Goal: Task Accomplishment & Management: Complete application form

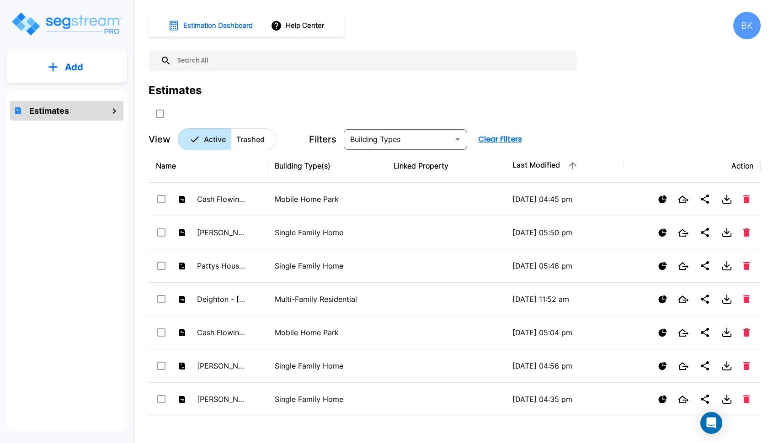
click at [59, 56] on button "Add" at bounding box center [66, 67] width 121 height 27
click at [60, 108] on div "Add Add Estimate" at bounding box center [66, 80] width 121 height 58
click at [85, 73] on button "Add" at bounding box center [66, 67] width 121 height 27
click at [80, 93] on p "Add Estimate" at bounding box center [72, 92] width 47 height 11
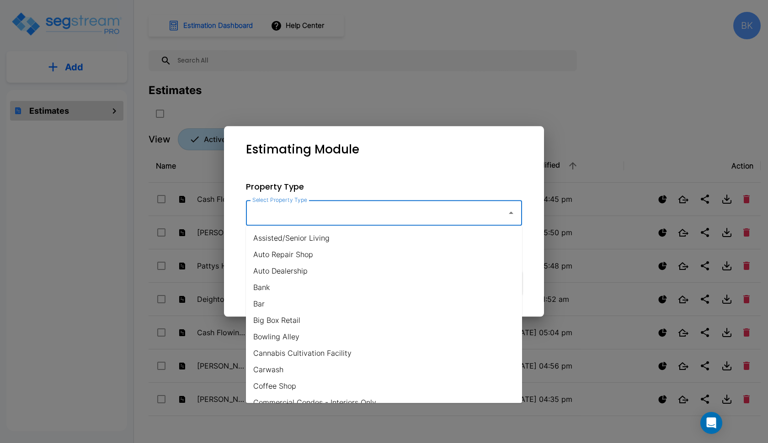
click at [310, 218] on input "Select Property Type" at bounding box center [374, 212] width 248 height 17
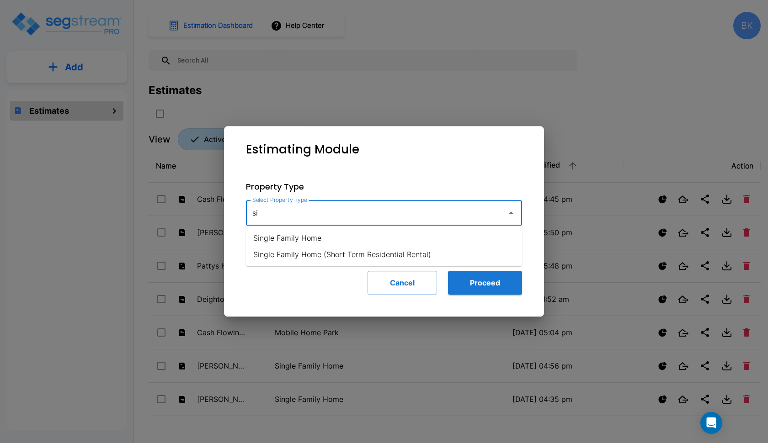
type input "s"
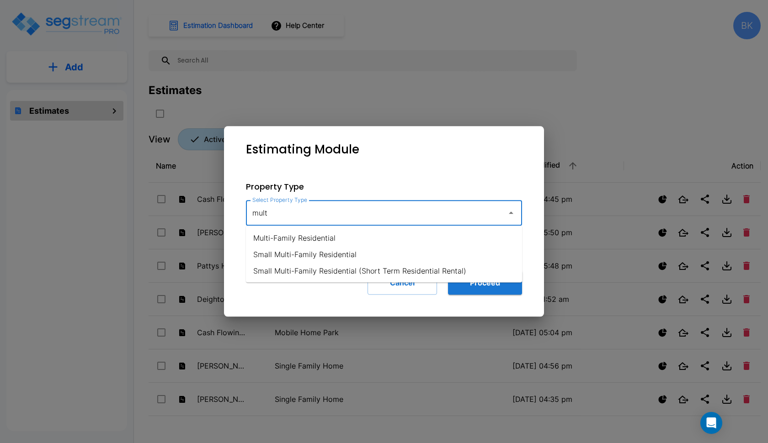
click at [318, 252] on li "Small Multi-Family Residential" at bounding box center [384, 254] width 276 height 16
type input "Small Multi-Family Residential"
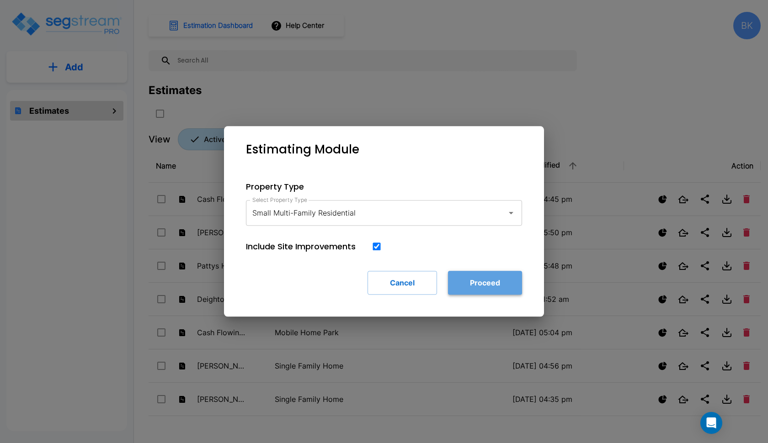
click at [481, 281] on button "Proceed" at bounding box center [485, 283] width 74 height 24
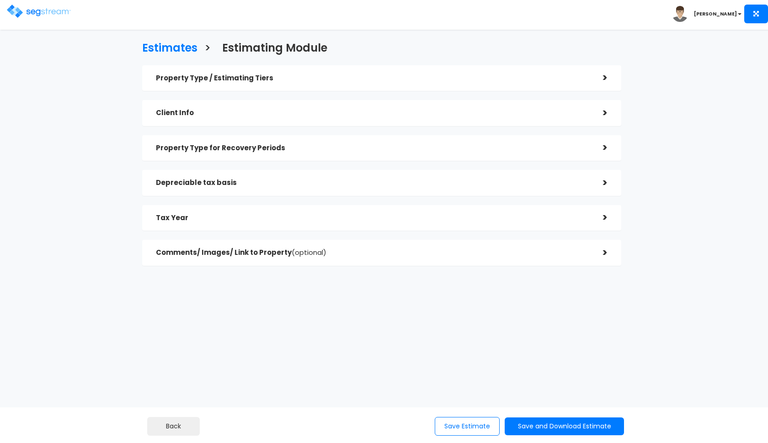
checkbox input "true"
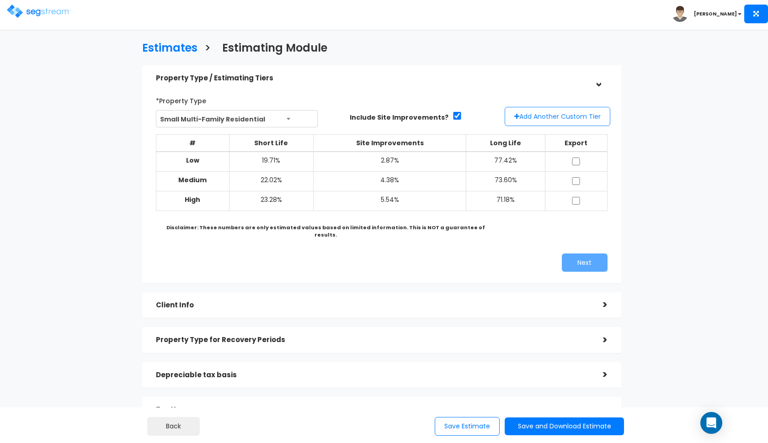
click at [532, 113] on button "Add Another Custom Tier" at bounding box center [558, 116] width 106 height 19
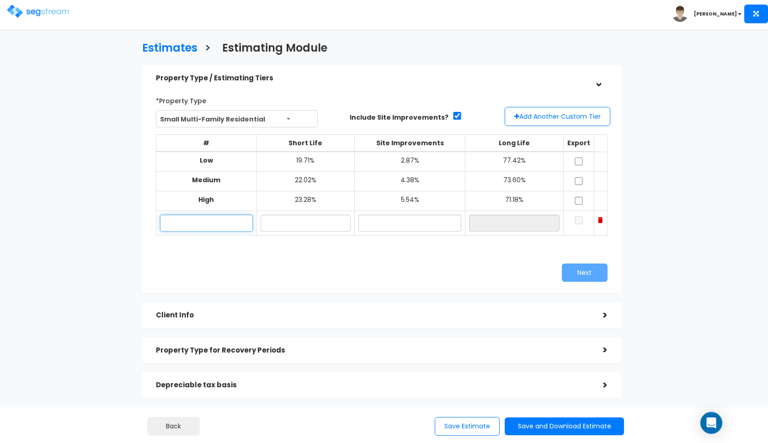
click at [218, 221] on input "text" at bounding box center [206, 223] width 93 height 17
type input "1322 Caldwell Ave"
type input "21.90%"
type input "4.20%"
type input "73.90%"
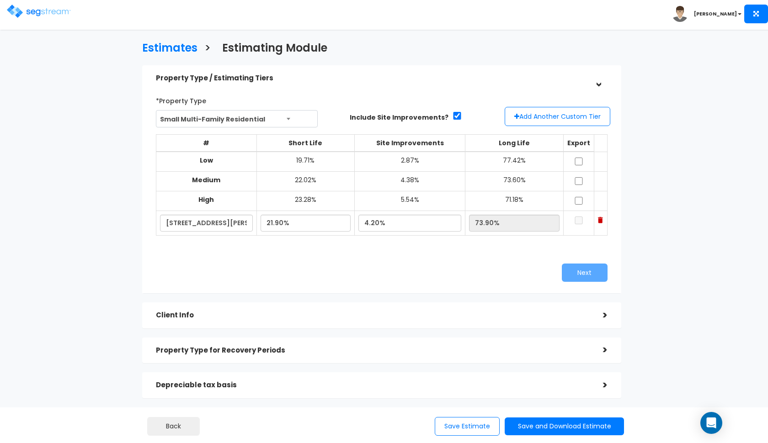
click at [224, 275] on div "Next" at bounding box center [381, 273] width 465 height 18
click at [380, 218] on input "4.20%" at bounding box center [409, 223] width 103 height 17
type input "4.10%"
type input "74.00%"
click at [357, 265] on div "Next" at bounding box center [381, 273] width 465 height 18
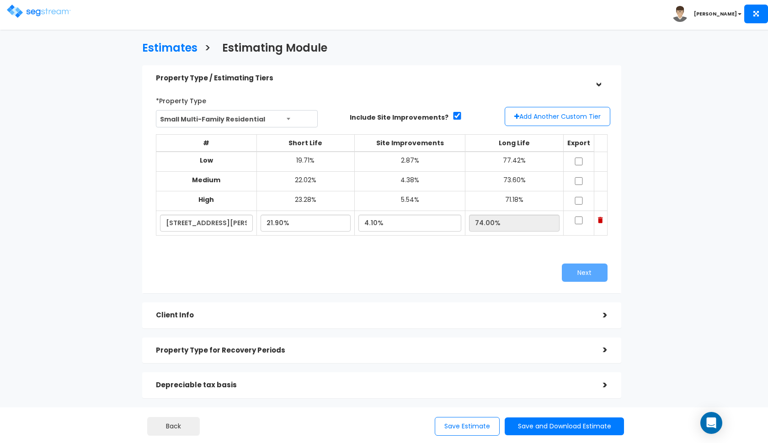
click at [580, 164] on input "checkbox" at bounding box center [578, 162] width 9 height 8
checkbox input "true"
click at [580, 178] on input "checkbox" at bounding box center [578, 181] width 9 height 8
checkbox input "true"
click at [579, 197] on input "checkbox" at bounding box center [578, 201] width 9 height 8
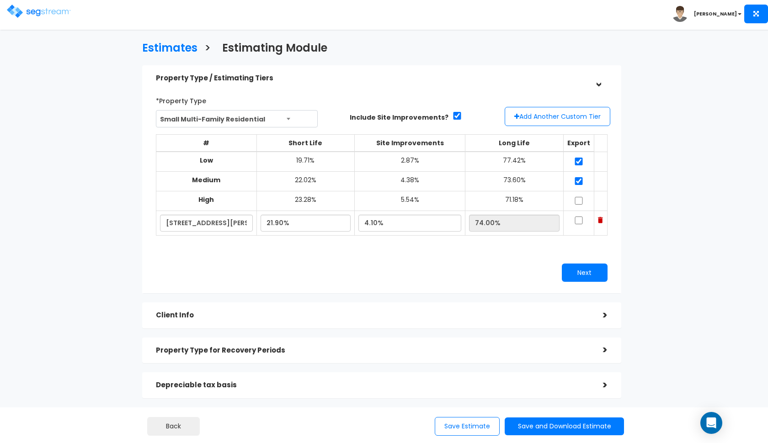
checkbox input "true"
click at [579, 217] on input "checkbox" at bounding box center [578, 221] width 9 height 8
checkbox input "true"
click at [577, 270] on button "Next" at bounding box center [585, 273] width 46 height 18
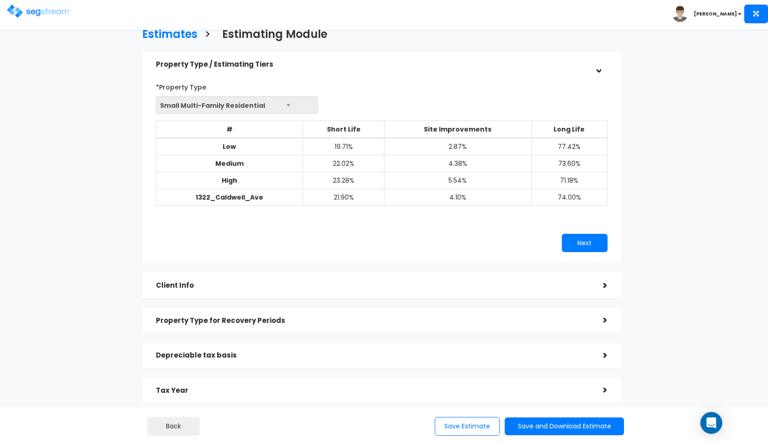
scroll to position [19, 0]
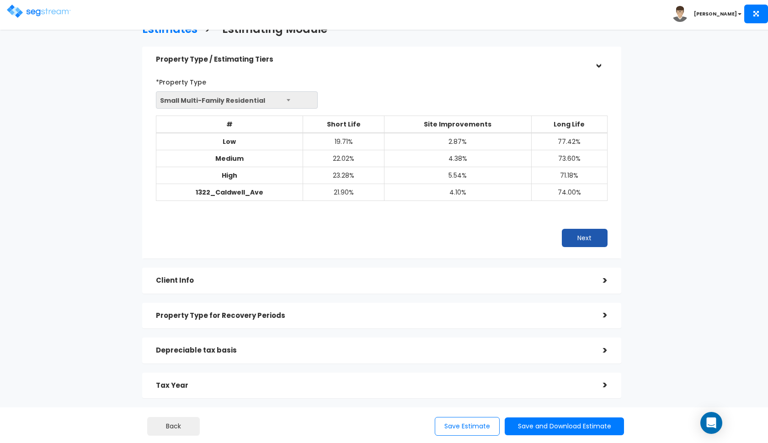
click at [574, 240] on button "Next" at bounding box center [585, 238] width 46 height 18
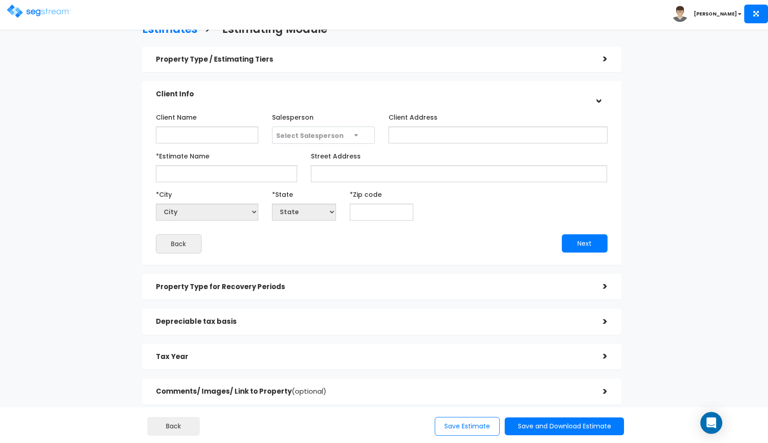
click at [562, 60] on h5 "Property Type / Estimating Tiers" at bounding box center [372, 60] width 433 height 8
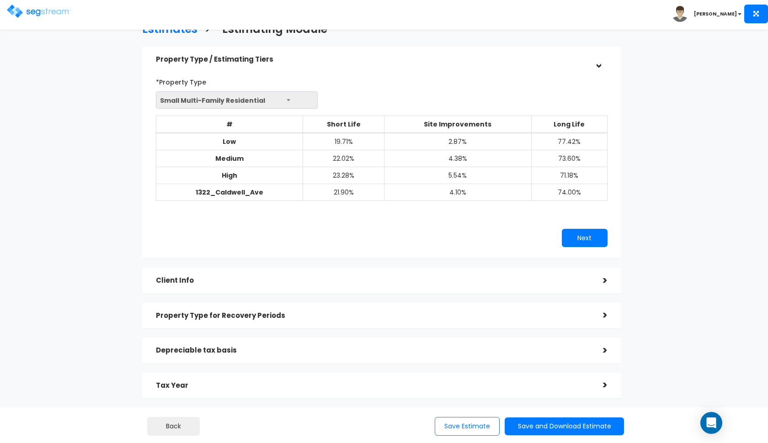
click at [279, 186] on td "1322_Caldwell_Ave" at bounding box center [229, 192] width 147 height 17
click at [349, 190] on td "21.90%" at bounding box center [343, 192] width 81 height 17
click at [514, 96] on div "*Property Type Small Multi-Family Residential Assisted/Senior Living Auto Repai…" at bounding box center [381, 92] width 465 height 34
click at [600, 68] on div ">" at bounding box center [598, 59] width 14 height 18
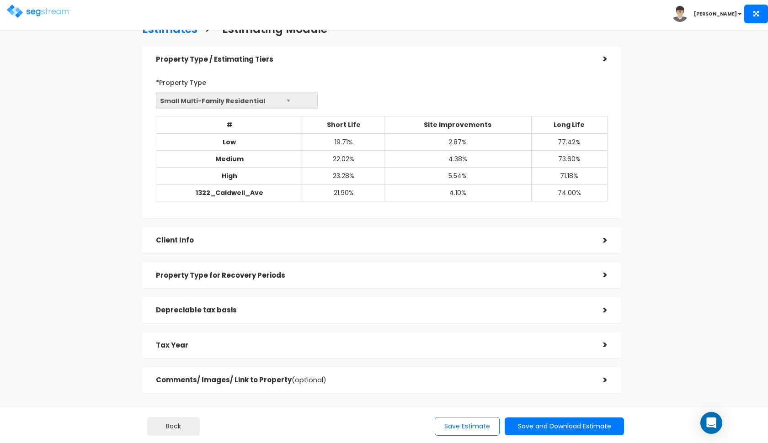
scroll to position [0, 0]
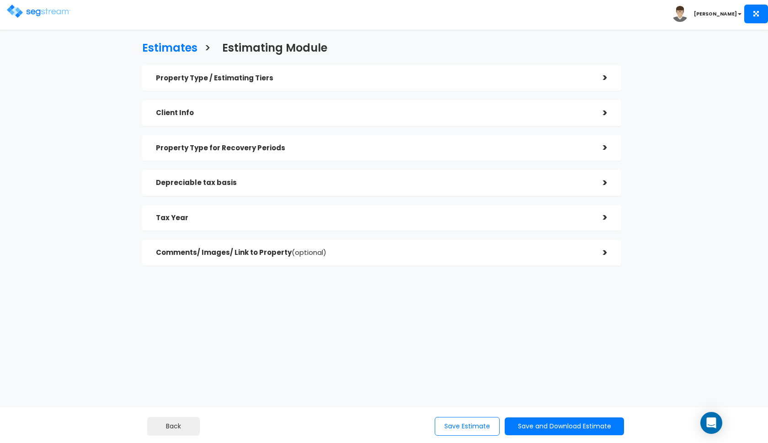
click at [420, 119] on div "Client Info" at bounding box center [372, 113] width 433 height 17
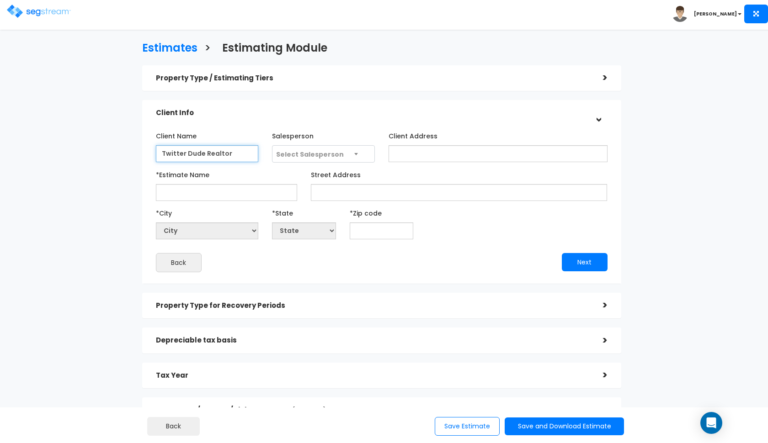
type input "Twitter Dude Realtor"
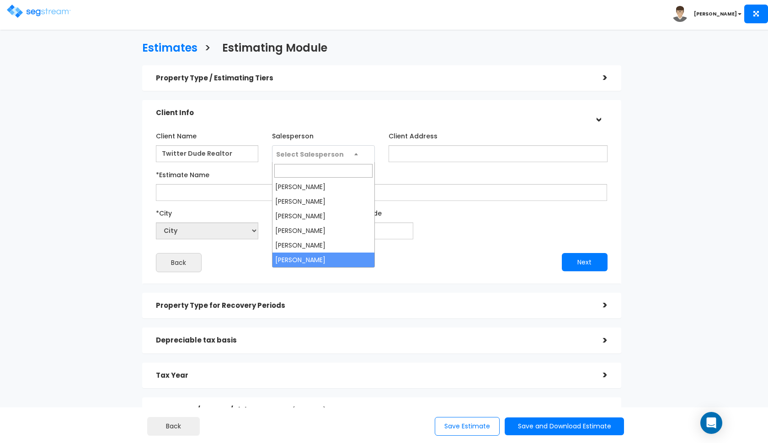
select select "190"
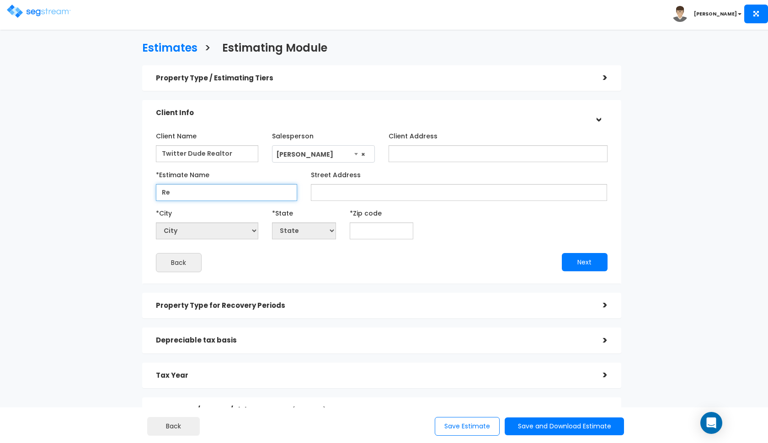
type input "R"
type input "Dude Realtor - [STREET_ADDRESS][PERSON_NAME]"
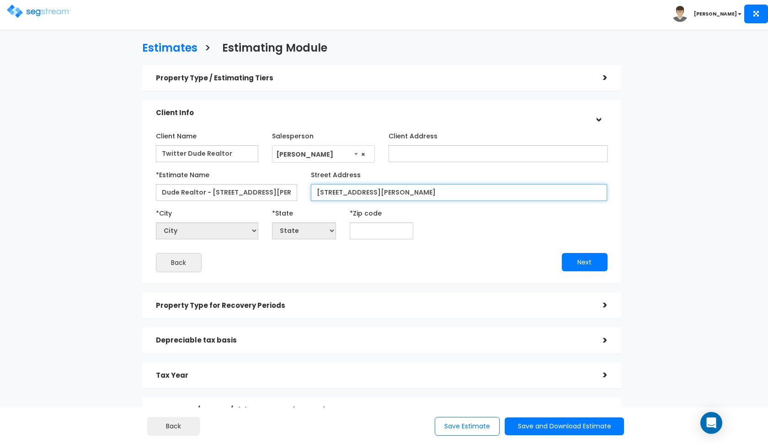
type input "[STREET_ADDRESS][PERSON_NAME]"
select select "National Average"
type input "7"
select select "LA"
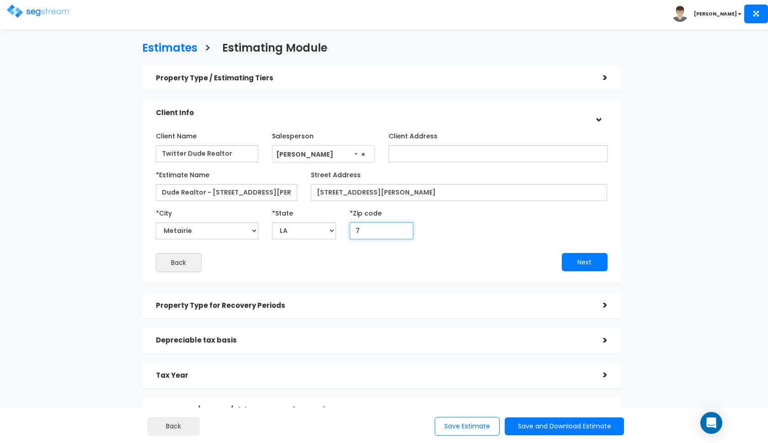
type input "74"
select select "OK"
type input "75"
select select "[GEOGRAPHIC_DATA]"
type input "75223"
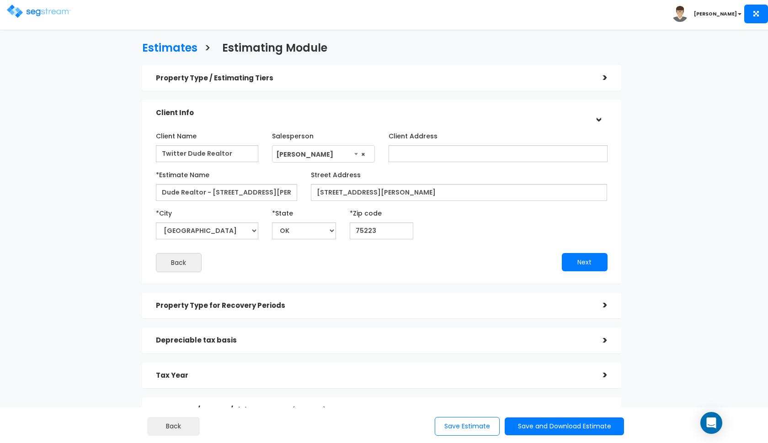
click at [333, 265] on div "Back" at bounding box center [265, 262] width 233 height 19
click at [585, 264] on button "Next" at bounding box center [585, 262] width 46 height 18
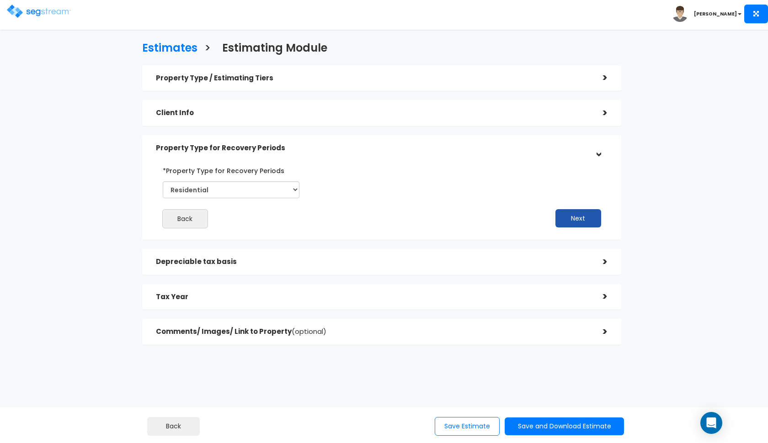
click at [566, 214] on button "Next" at bounding box center [579, 218] width 46 height 18
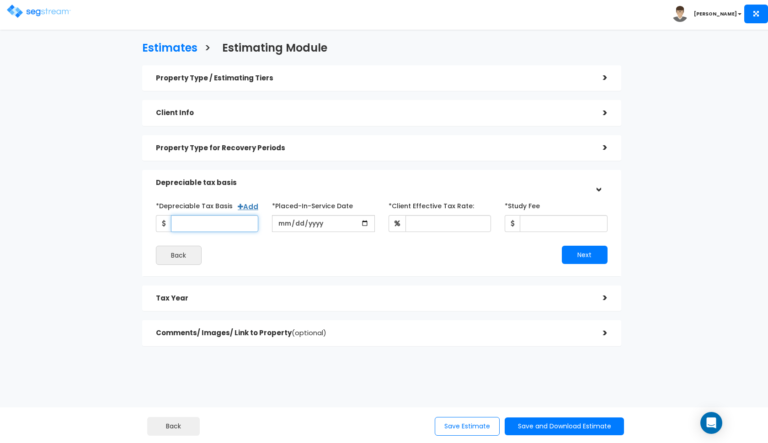
click at [198, 219] on input "*Depreciable Tax Basis" at bounding box center [215, 223] width 88 height 17
type input "318,500"
click at [279, 223] on input "date" at bounding box center [323, 223] width 103 height 17
type input "[DATE]"
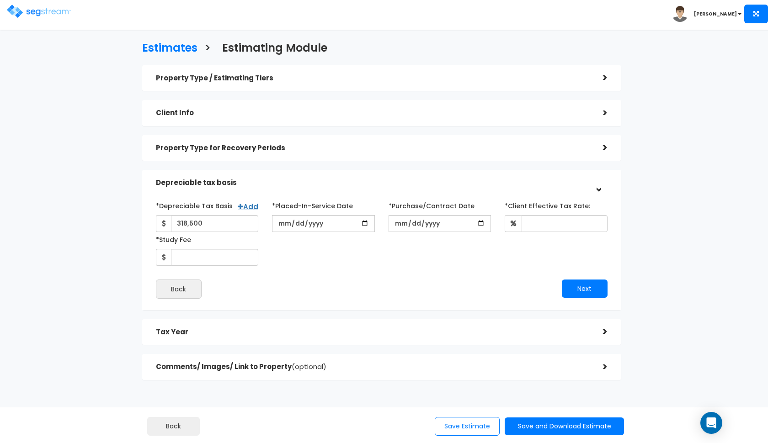
click at [375, 268] on div "*Depreciable Tax Basis Add 318,500 *Placed-In-Service Date 2025-08-30" at bounding box center [382, 248] width 452 height 101
click at [398, 223] on input "*Purchase/Contract Date" at bounding box center [440, 223] width 103 height 17
type input "[DATE]"
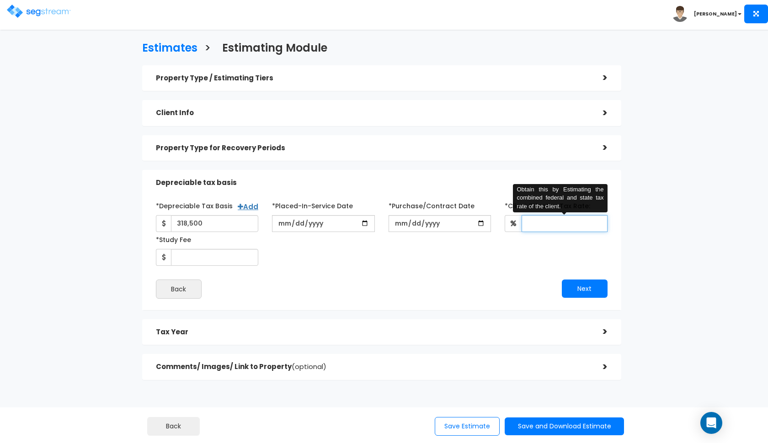
click at [534, 221] on input "*Client Effective Tax Rate:" at bounding box center [565, 223] width 86 height 17
type input "32"
click at [427, 293] on div "Next" at bounding box center [498, 289] width 233 height 18
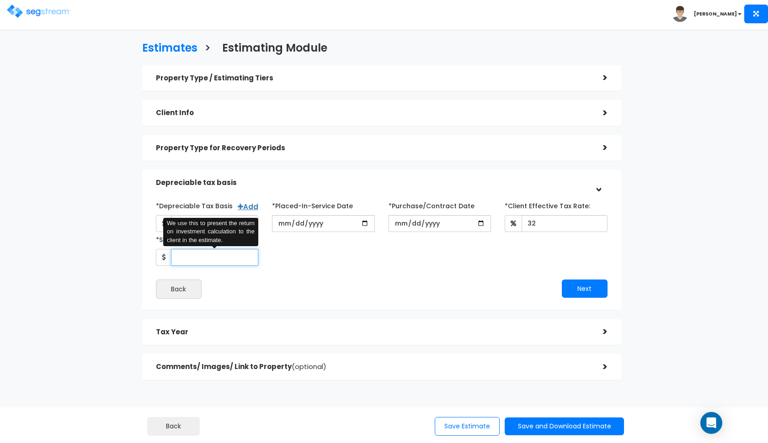
click at [210, 256] on input "*Study Fee" at bounding box center [215, 257] width 88 height 17
type input "3,500"
click at [575, 293] on button "Next" at bounding box center [585, 289] width 46 height 18
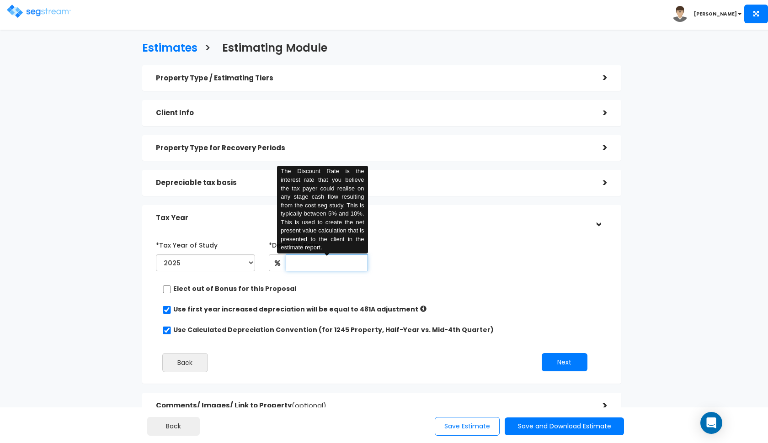
click at [296, 262] on input "text" at bounding box center [327, 263] width 82 height 17
type input "8"
click at [443, 262] on div "*Tax Year of Study 2025 2026 Prior Accumulated Depreciation" at bounding box center [375, 256] width 452 height 37
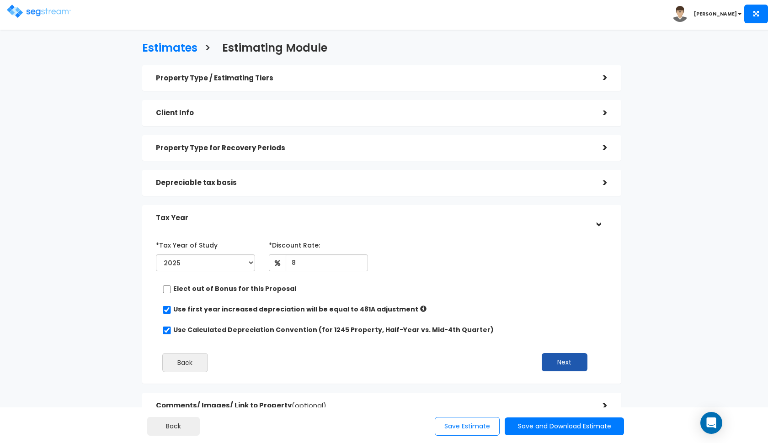
click at [575, 361] on button "Next" at bounding box center [565, 362] width 46 height 18
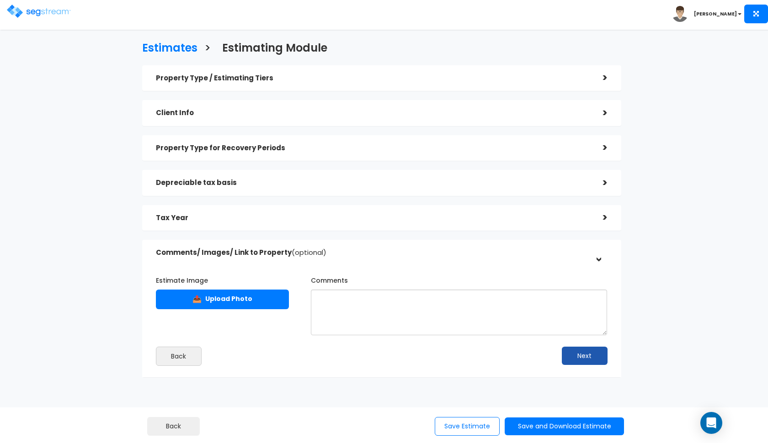
click at [581, 354] on button "Next" at bounding box center [585, 356] width 46 height 18
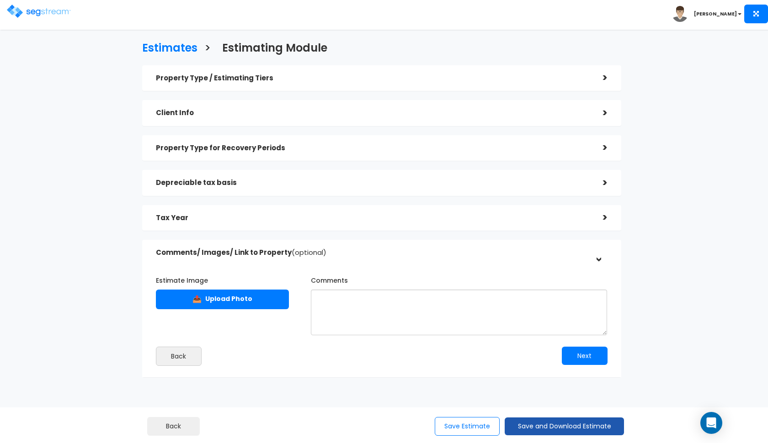
click at [538, 430] on button "Save and Download Estimate" at bounding box center [564, 427] width 119 height 18
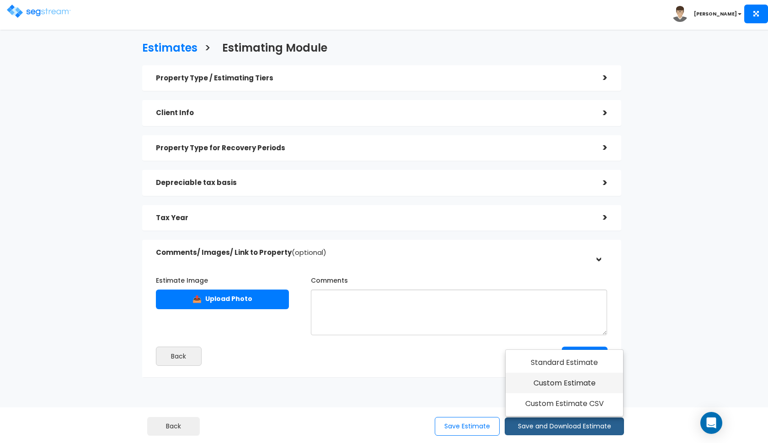
click at [571, 384] on link "Custom Estimate" at bounding box center [565, 383] width 118 height 21
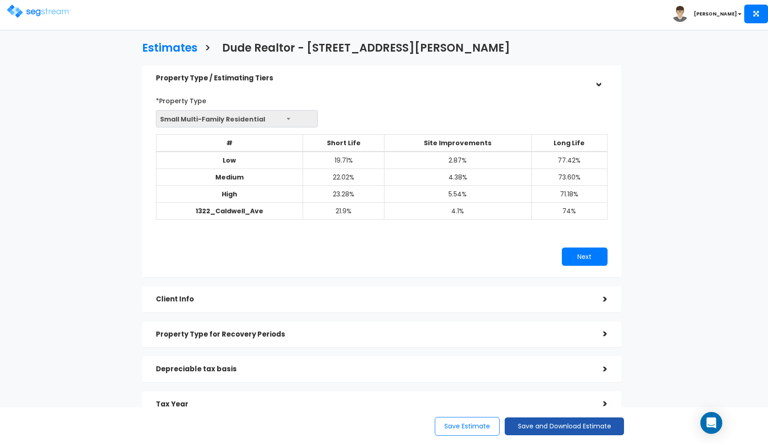
click at [550, 428] on button "Save and Download Estimate" at bounding box center [564, 427] width 119 height 18
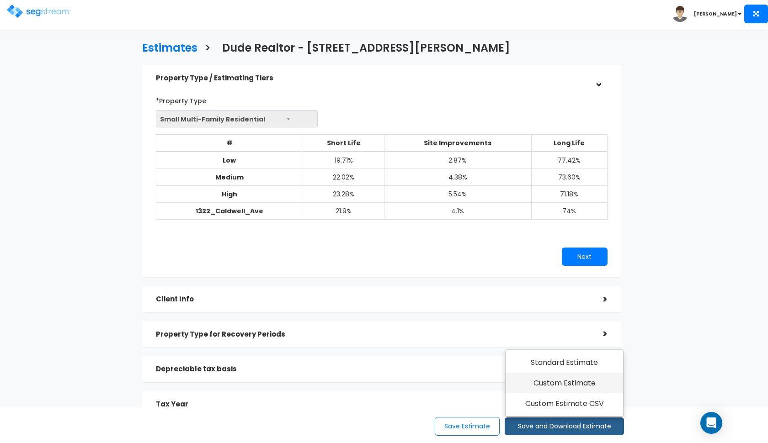
click at [572, 378] on link "Custom Estimate" at bounding box center [565, 383] width 118 height 21
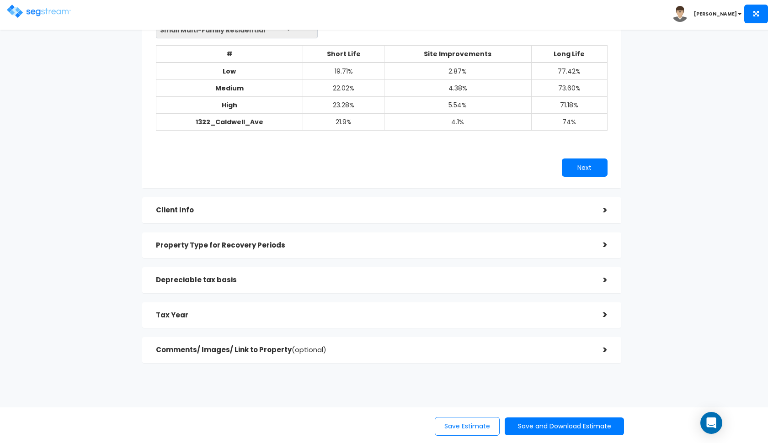
click at [409, 243] on h5 "Property Type for Recovery Periods" at bounding box center [372, 246] width 433 height 8
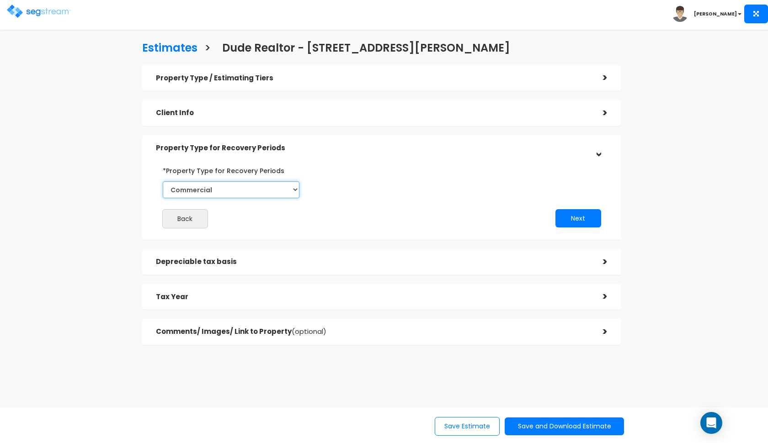
select select "Residential"
click at [589, 219] on button "Next" at bounding box center [579, 218] width 46 height 18
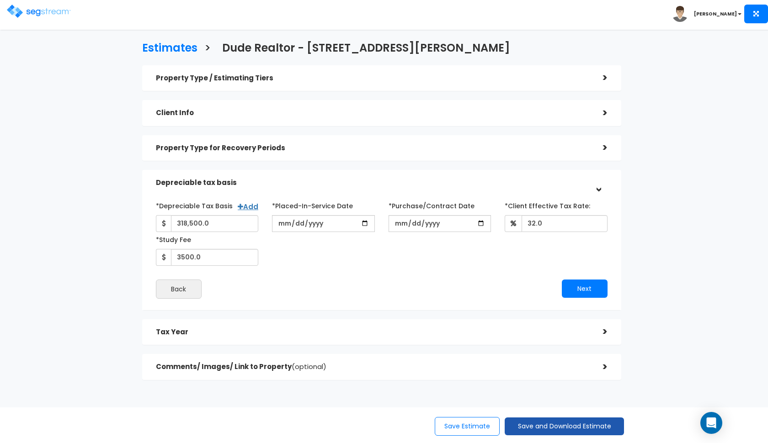
click at [552, 427] on button "Save and Download Estimate" at bounding box center [564, 427] width 119 height 18
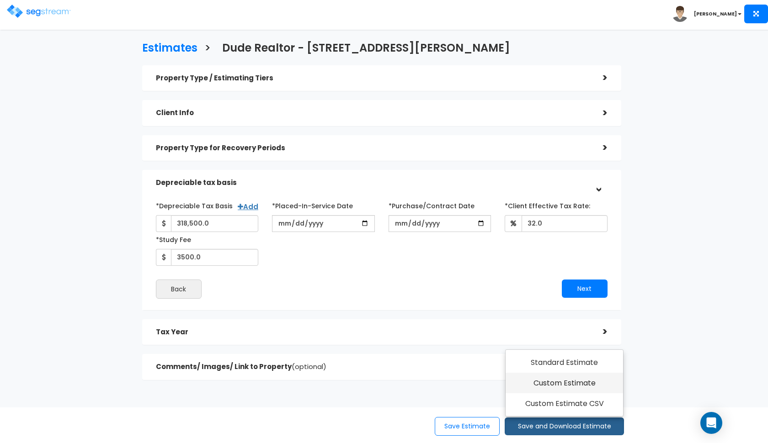
click at [567, 384] on link "Custom Estimate" at bounding box center [565, 383] width 118 height 21
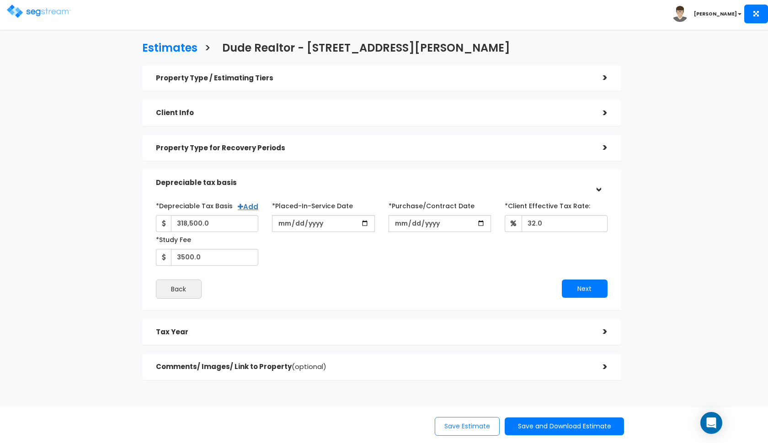
click at [450, 427] on button "Save Estimate" at bounding box center [467, 426] width 65 height 19
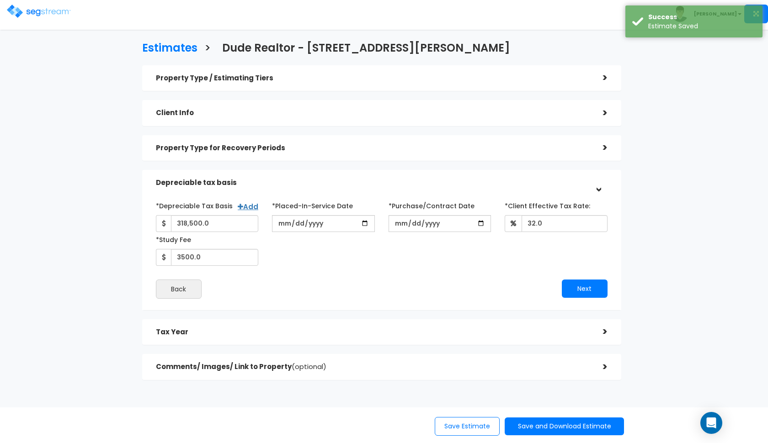
click at [16, 8] on img at bounding box center [39, 11] width 64 height 13
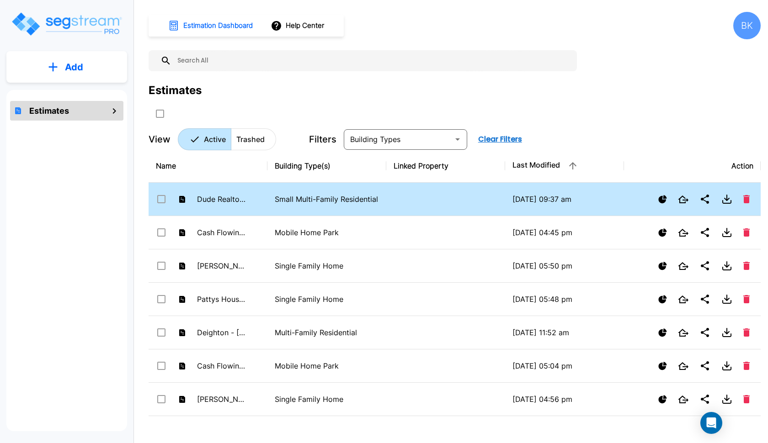
click at [334, 198] on p "Small Multi-Family Residential" at bounding box center [327, 199] width 104 height 11
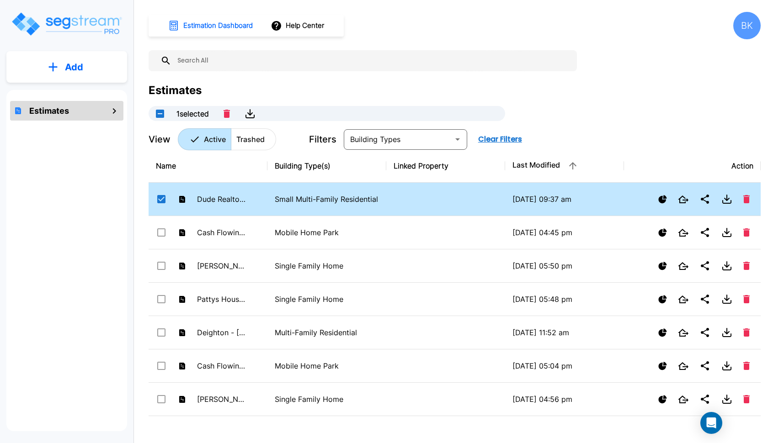
click at [334, 198] on p "Small Multi-Family Residential" at bounding box center [327, 199] width 104 height 11
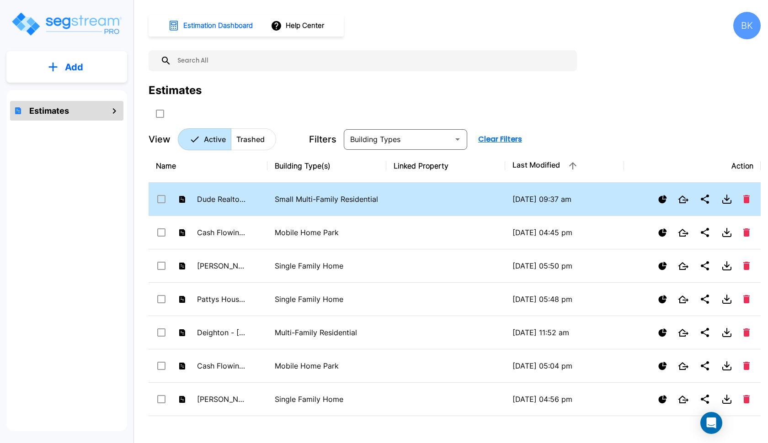
checkbox input "false"
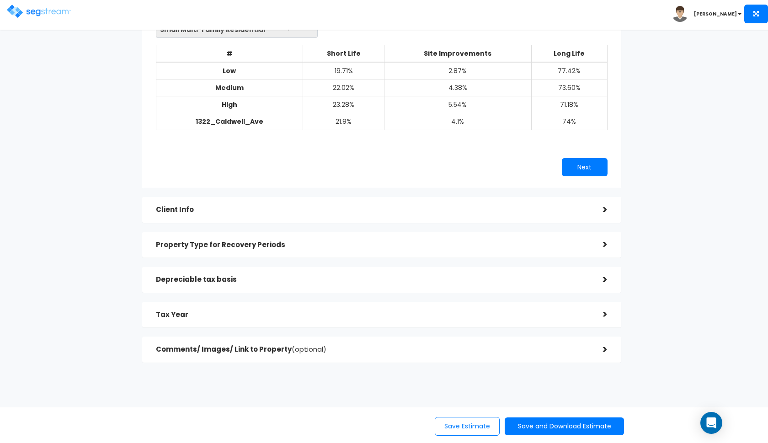
scroll to position [89, 0]
click at [490, 276] on div "Depreciable tax basis" at bounding box center [372, 280] width 433 height 17
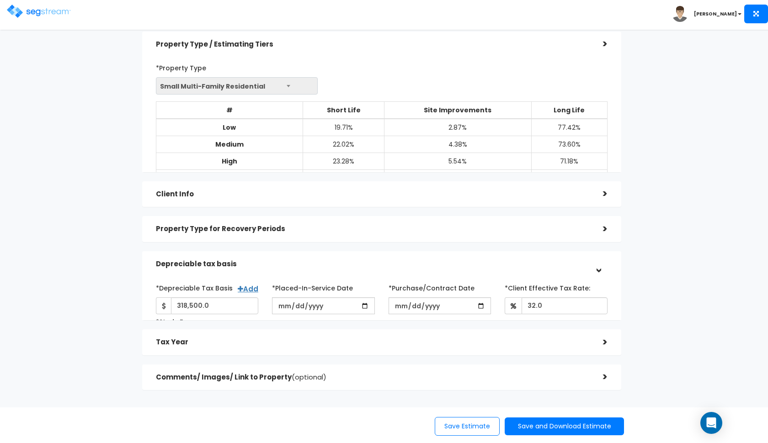
scroll to position [17, 0]
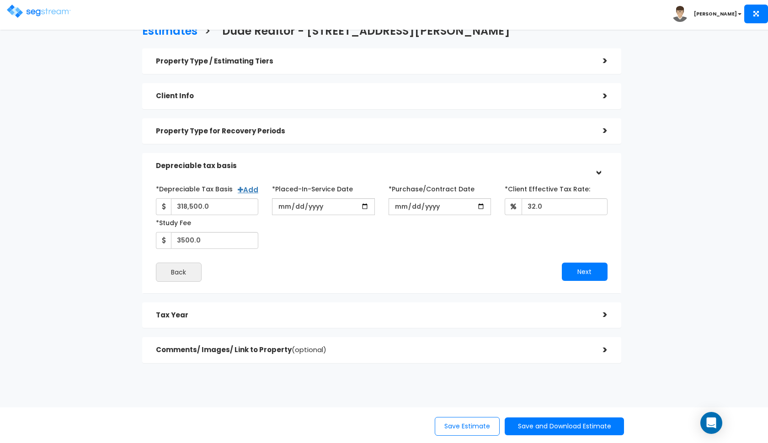
click at [558, 137] on div "Property Type for Recovery Periods" at bounding box center [372, 131] width 433 height 17
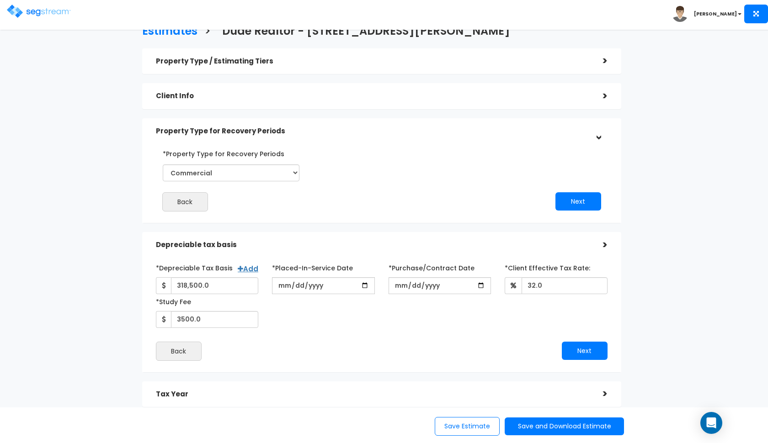
scroll to position [0, 0]
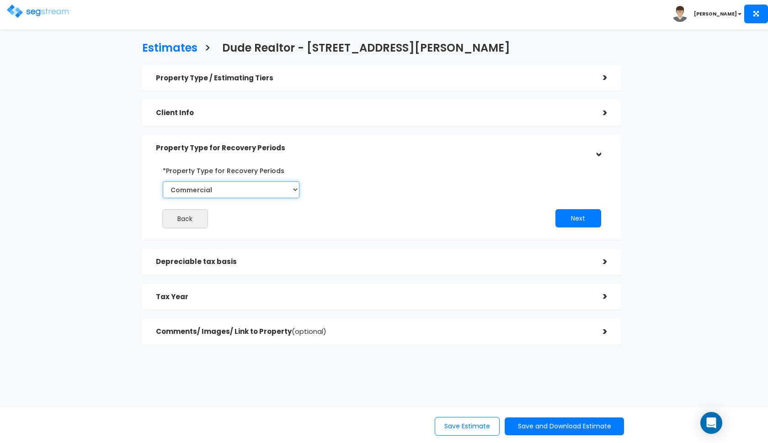
select select "Residential"
click at [573, 216] on button "Next" at bounding box center [579, 218] width 46 height 18
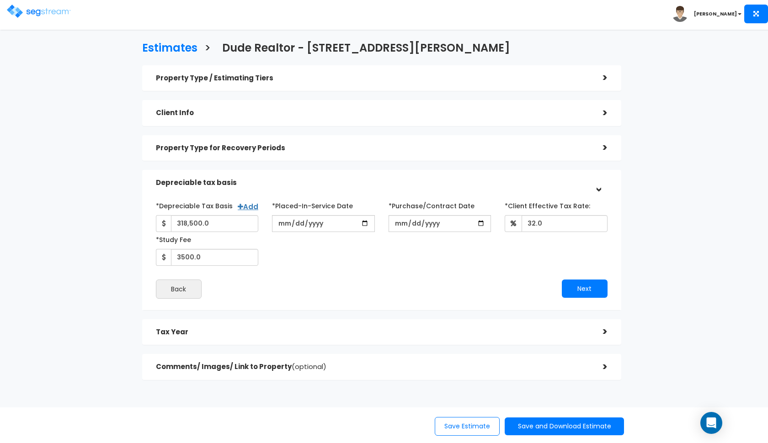
click at [531, 335] on h5 "Tax Year" at bounding box center [372, 333] width 433 height 8
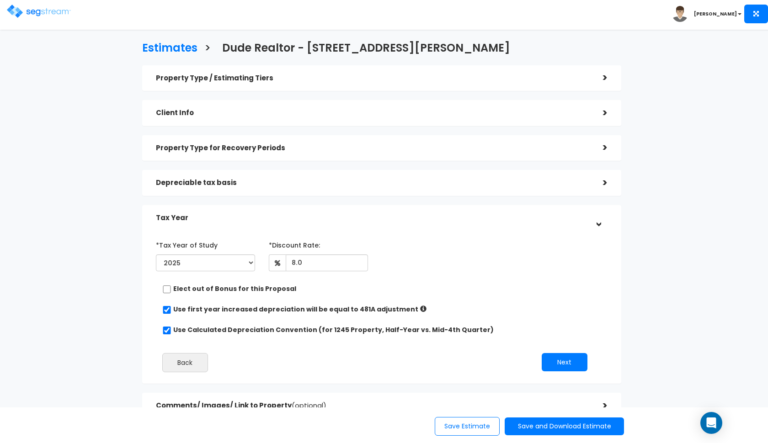
click at [507, 213] on div "Tax Year" at bounding box center [372, 218] width 433 height 17
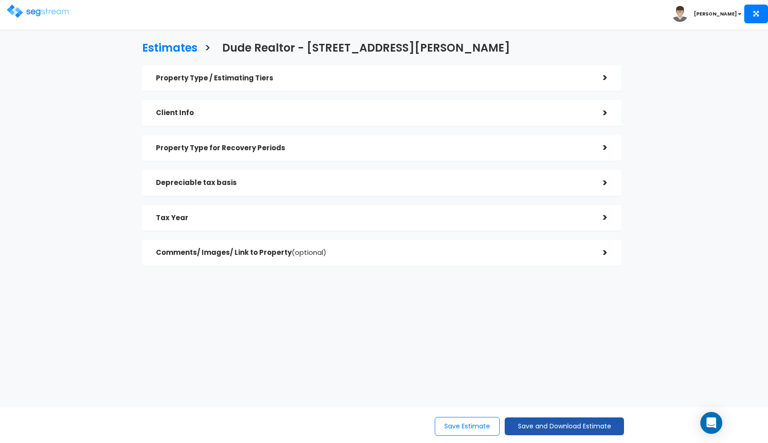
click at [535, 432] on button "Save and Download Estimate" at bounding box center [564, 427] width 119 height 18
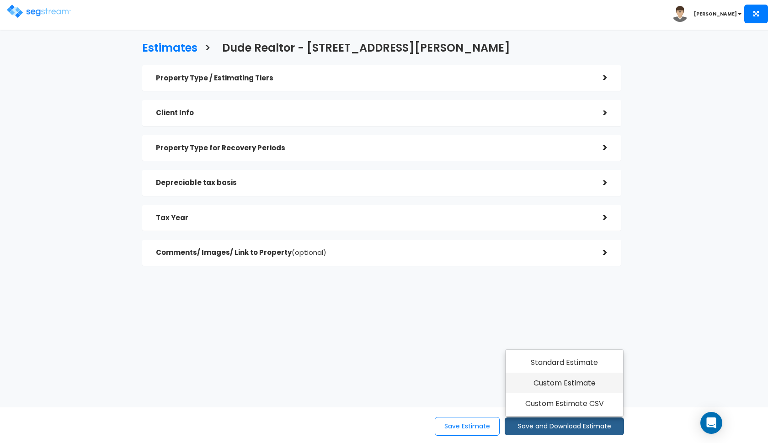
click at [534, 380] on link "Custom Estimate" at bounding box center [565, 383] width 118 height 21
